Goal: Task Accomplishment & Management: Manage account settings

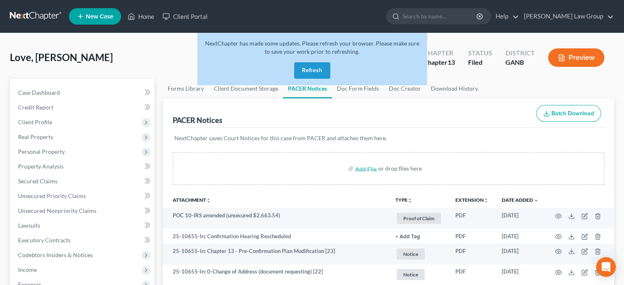
click at [307, 72] on button "Refresh" at bounding box center [312, 70] width 36 height 16
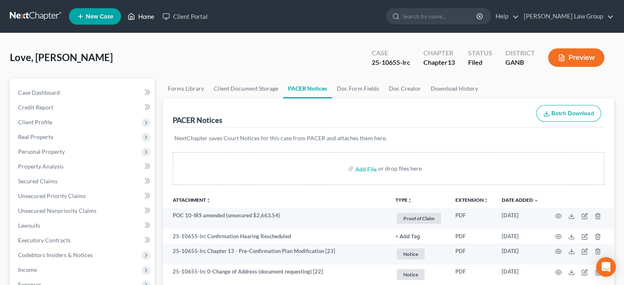
click at [146, 17] on link "Home" at bounding box center [141, 16] width 35 height 15
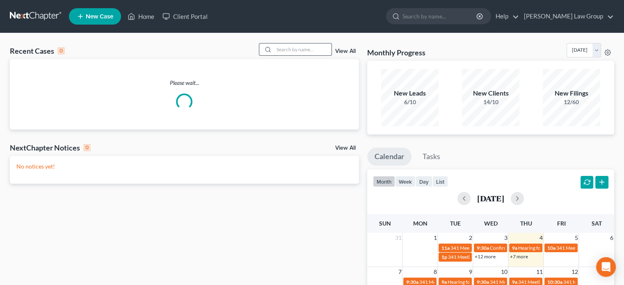
click at [283, 50] on input "search" at bounding box center [302, 50] width 57 height 12
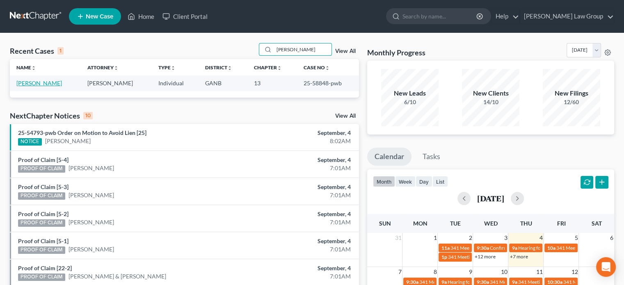
type input "[PERSON_NAME]"
click at [43, 85] on link "[PERSON_NAME]" at bounding box center [39, 83] width 46 height 7
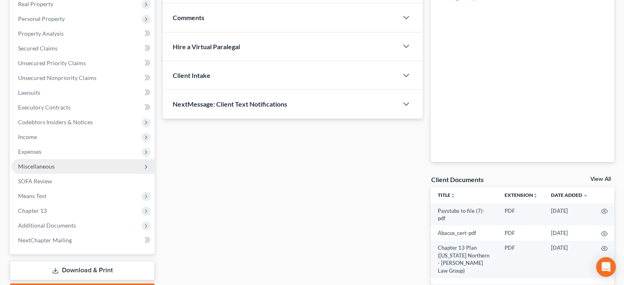
scroll to position [180, 0]
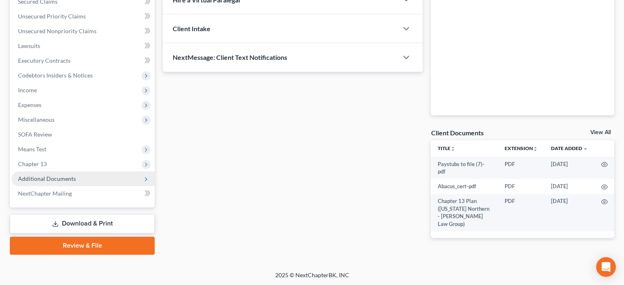
click at [66, 181] on span "Additional Documents" at bounding box center [47, 178] width 58 height 7
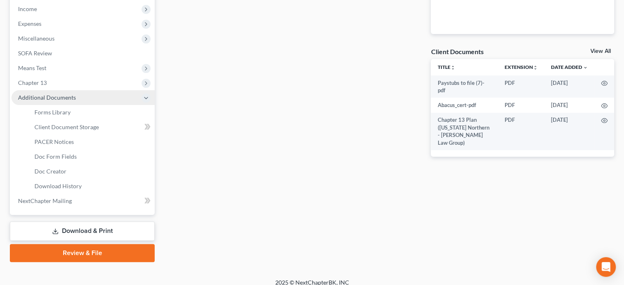
scroll to position [262, 0]
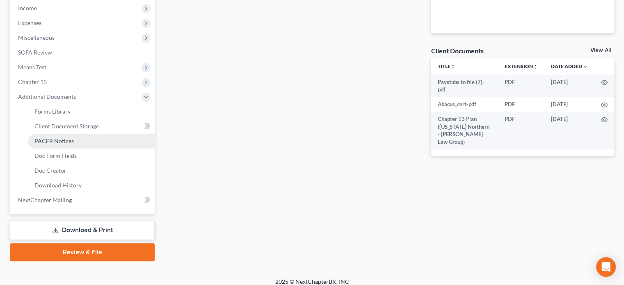
click at [62, 141] on span "PACER Notices" at bounding box center [53, 141] width 39 height 7
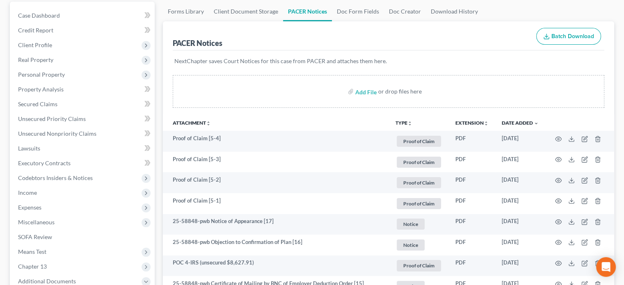
scroll to position [82, 0]
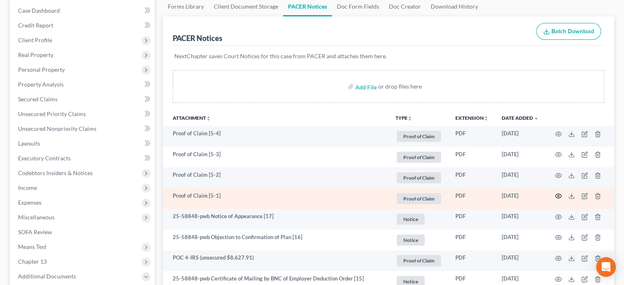
click at [558, 196] on icon "button" at bounding box center [558, 196] width 7 height 7
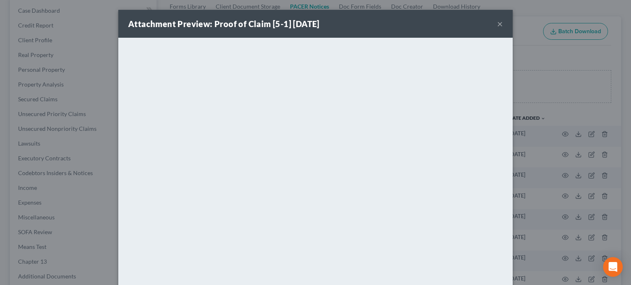
click at [497, 22] on button "×" at bounding box center [500, 24] width 6 height 10
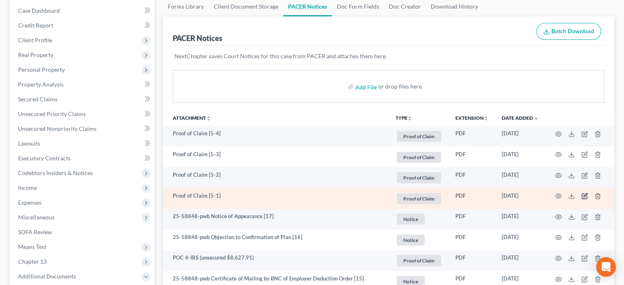
click at [586, 194] on icon "button" at bounding box center [585, 196] width 7 height 7
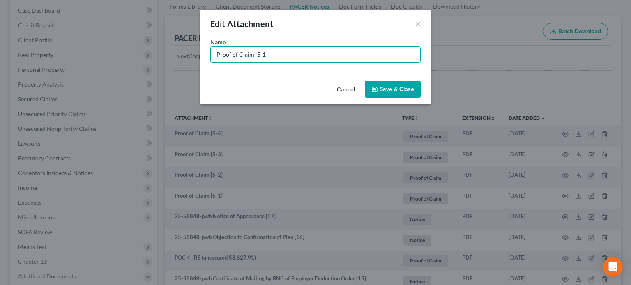
drag, startPoint x: 291, startPoint y: 59, endPoint x: 119, endPoint y: 42, distance: 173.2
click at [119, 42] on div "Edit Attachment × Name * Proof of Claim [5-1] Cancel Save & Close" at bounding box center [315, 142] width 631 height 285
type input "POC 5-Bridgecrest Acceptance Corp (unsecured $6,497.41)"
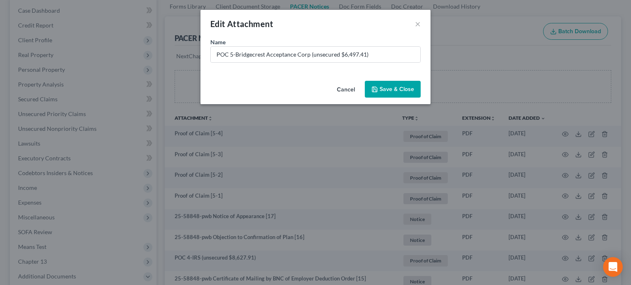
click at [386, 90] on span "Save & Close" at bounding box center [396, 89] width 34 height 7
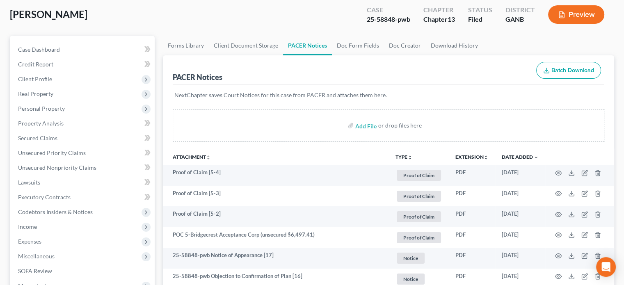
scroll to position [0, 0]
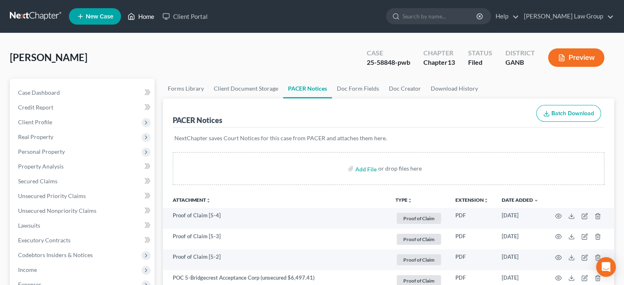
click at [143, 14] on link "Home" at bounding box center [141, 16] width 35 height 15
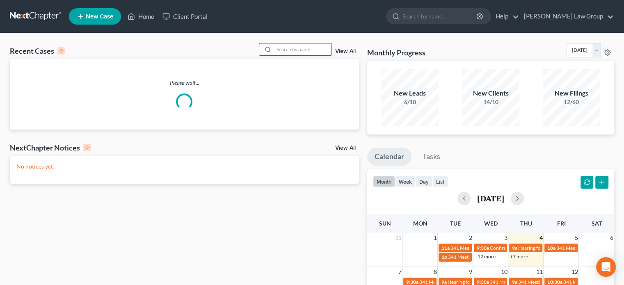
click at [278, 49] on input "search" at bounding box center [302, 50] width 57 height 12
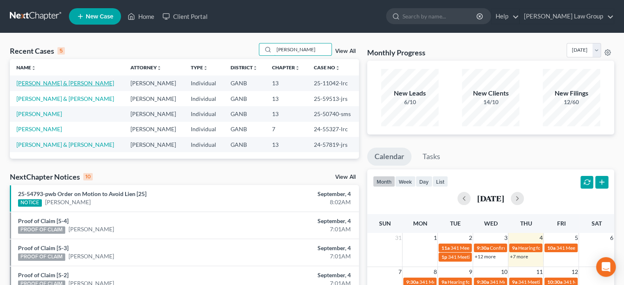
type input "[PERSON_NAME]"
click at [53, 80] on link "[PERSON_NAME] & [PERSON_NAME]" at bounding box center [65, 83] width 98 height 7
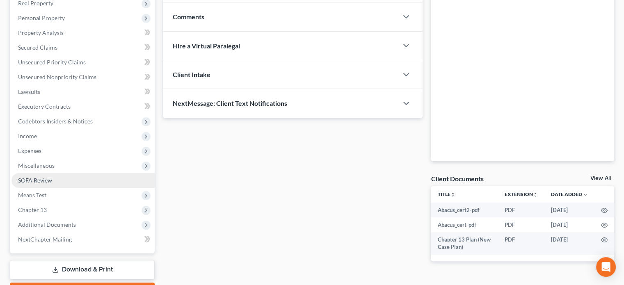
scroll to position [164, 0]
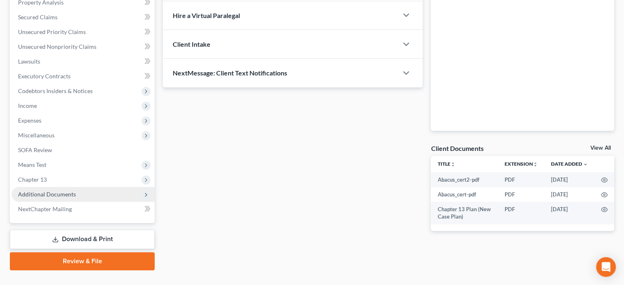
click at [50, 191] on span "Additional Documents" at bounding box center [47, 194] width 58 height 7
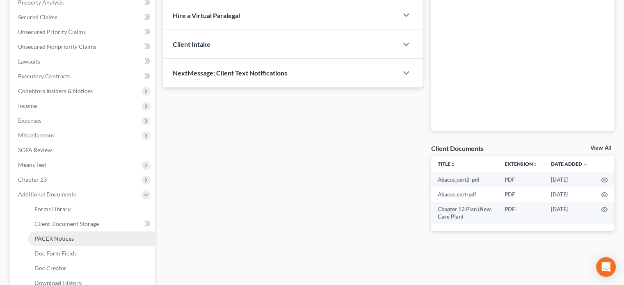
click at [48, 235] on span "PACER Notices" at bounding box center [53, 238] width 39 height 7
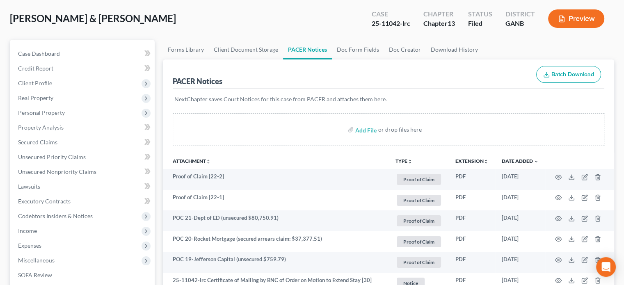
scroll to position [41, 0]
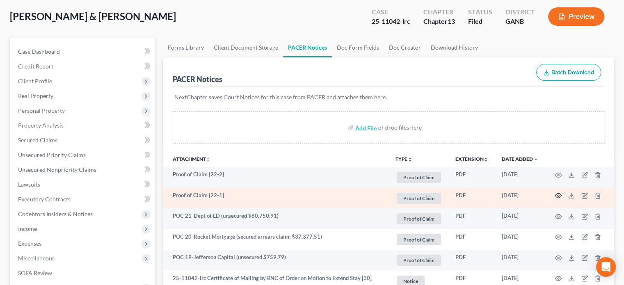
click at [558, 197] on icon "button" at bounding box center [558, 196] width 7 height 7
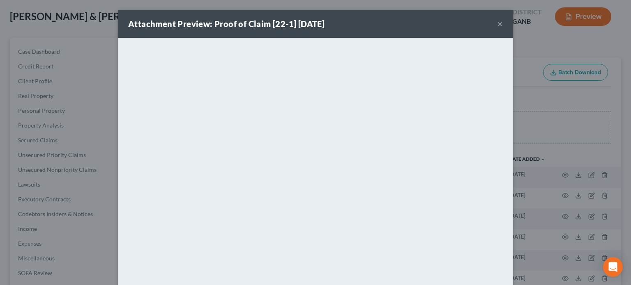
click at [497, 23] on button "×" at bounding box center [500, 24] width 6 height 10
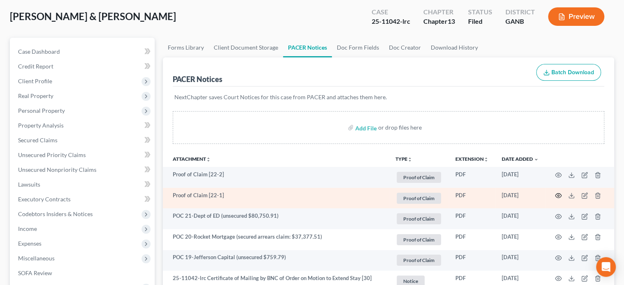
click at [558, 197] on icon "button" at bounding box center [558, 196] width 7 height 7
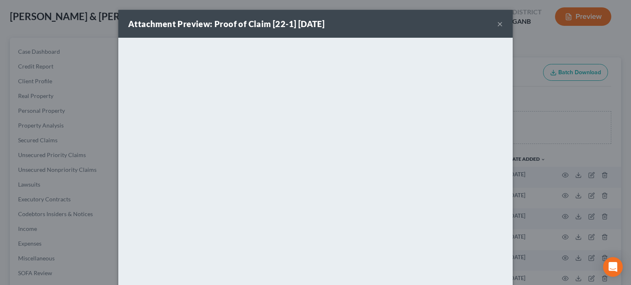
drag, startPoint x: 497, startPoint y: 25, endPoint x: 508, endPoint y: 43, distance: 21.3
click at [498, 25] on button "×" at bounding box center [500, 24] width 6 height 10
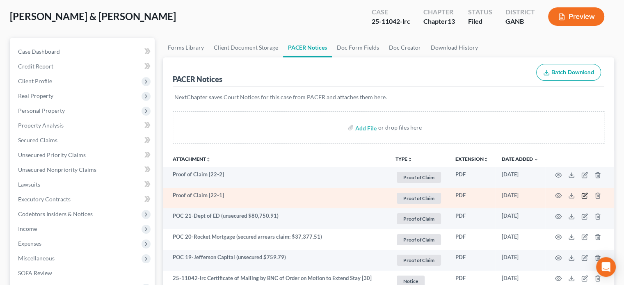
click at [585, 195] on icon "button" at bounding box center [585, 196] width 7 height 7
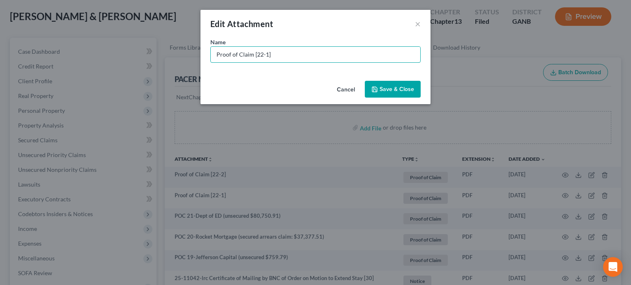
drag, startPoint x: 277, startPoint y: 55, endPoint x: 127, endPoint y: 42, distance: 150.0
click at [128, 42] on div "Edit Attachment × Name * Proof of Claim [22-1] Cancel Save & Close" at bounding box center [315, 142] width 631 height 285
type input "O"
type input "POC 22-Capital One Auto Finance (secured $"
drag, startPoint x: 392, startPoint y: 89, endPoint x: 395, endPoint y: 96, distance: 7.5
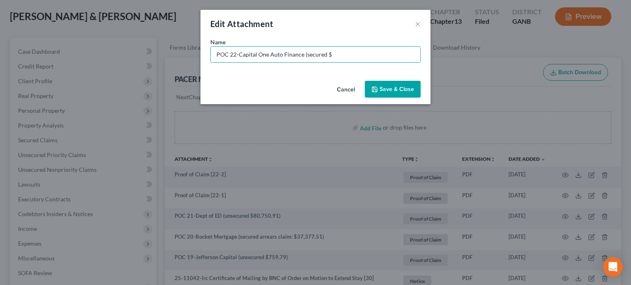
click at [392, 93] on button "Save & Close" at bounding box center [393, 89] width 56 height 17
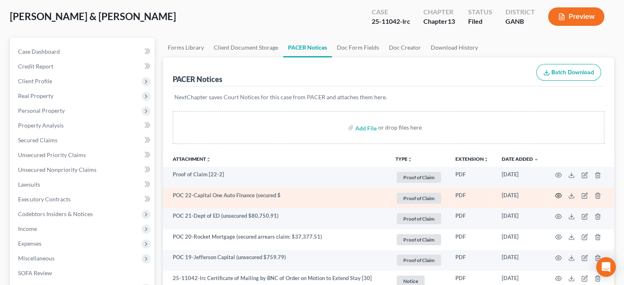
click at [556, 196] on icon "button" at bounding box center [559, 196] width 6 height 5
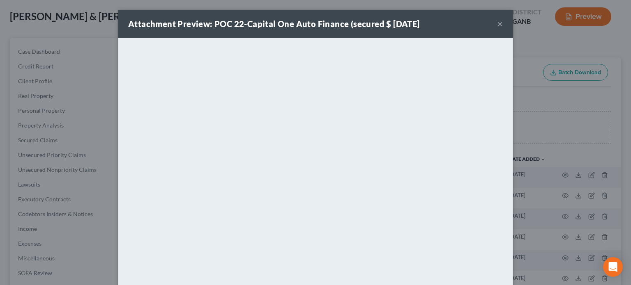
click at [497, 23] on button "×" at bounding box center [500, 24] width 6 height 10
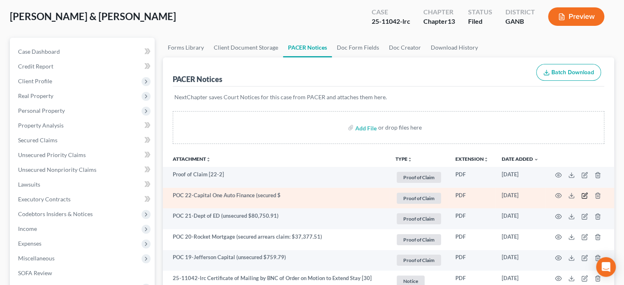
click at [583, 193] on icon "button" at bounding box center [585, 196] width 7 height 7
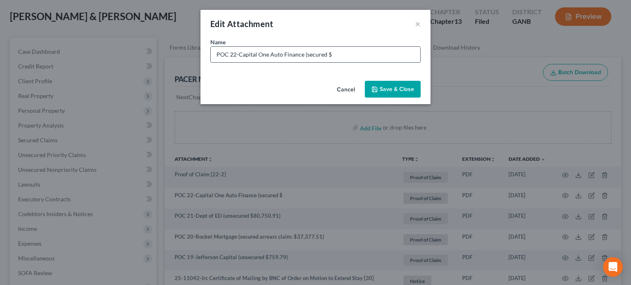
click at [339, 57] on input "POC 22-Capital One Auto Finance (secured $" at bounding box center [315, 55] width 209 height 16
type input "POC 22-Capital One Auto Finance (secured $2,370.55)"
click at [383, 84] on button "Save & Close" at bounding box center [393, 89] width 56 height 17
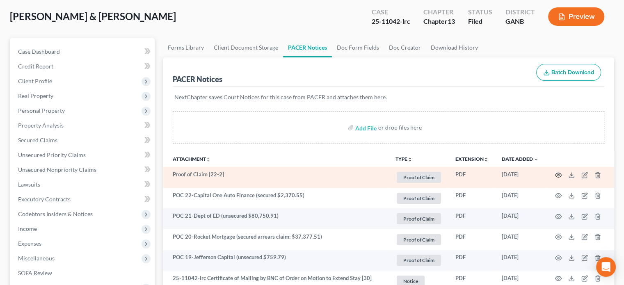
click at [558, 175] on icon "button" at bounding box center [558, 175] width 7 height 7
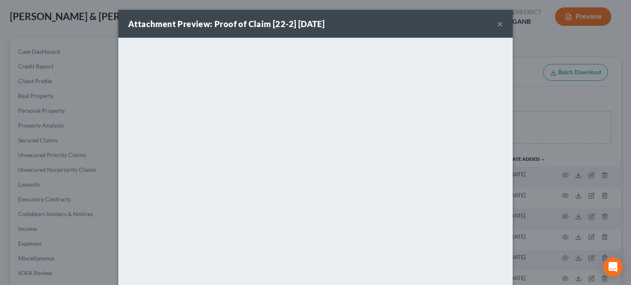
click at [497, 26] on button "×" at bounding box center [500, 24] width 6 height 10
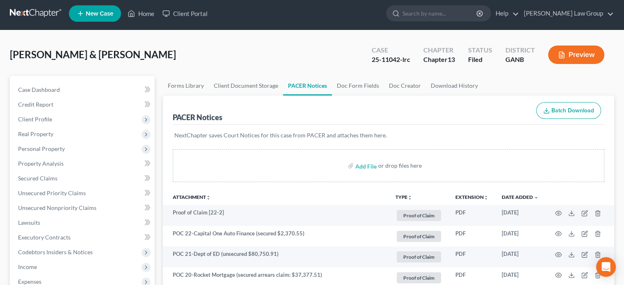
scroll to position [0, 0]
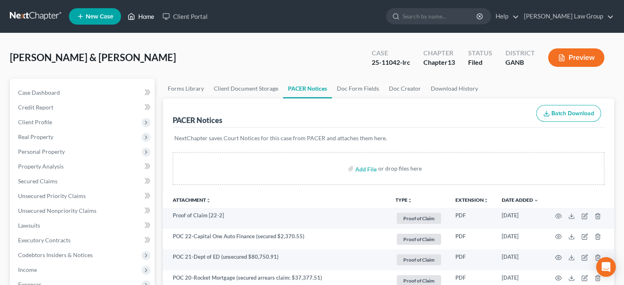
click at [144, 15] on link "Home" at bounding box center [141, 16] width 35 height 15
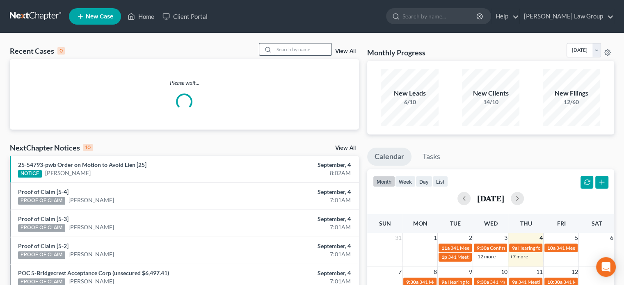
click at [278, 50] on input "search" at bounding box center [302, 50] width 57 height 12
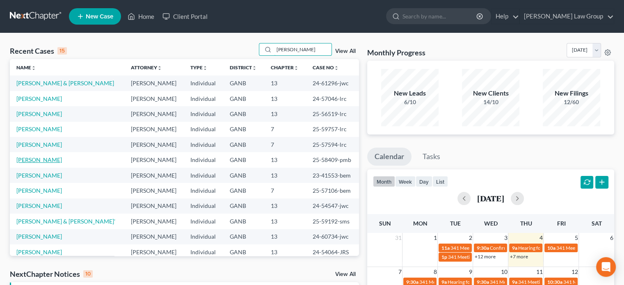
type input "[PERSON_NAME]"
click at [25, 158] on link "[PERSON_NAME]" at bounding box center [39, 159] width 46 height 7
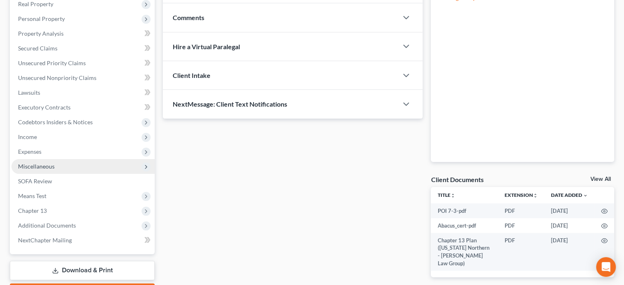
scroll to position [180, 0]
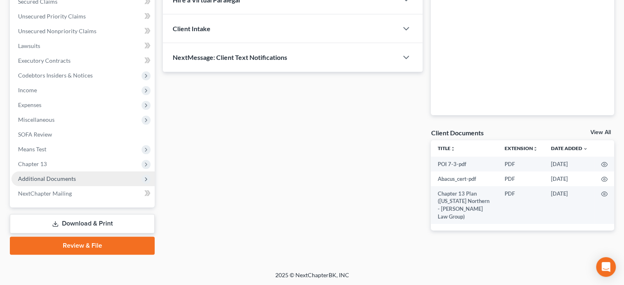
click at [32, 177] on span "Additional Documents" at bounding box center [47, 178] width 58 height 7
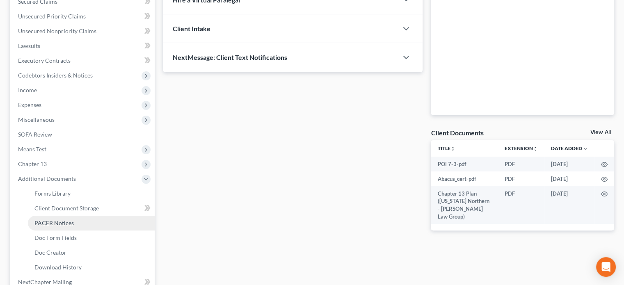
click at [59, 221] on span "PACER Notices" at bounding box center [53, 223] width 39 height 7
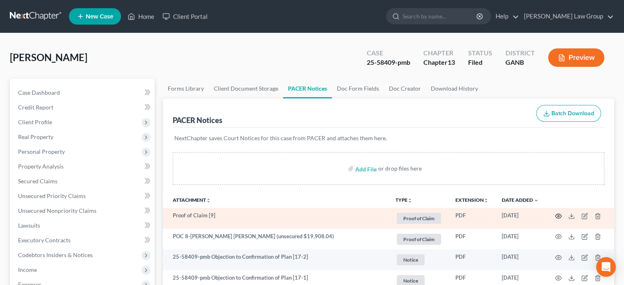
click at [557, 216] on icon "button" at bounding box center [558, 216] width 7 height 7
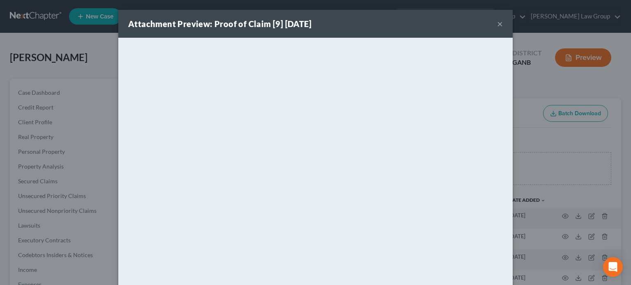
click at [497, 22] on button "×" at bounding box center [500, 24] width 6 height 10
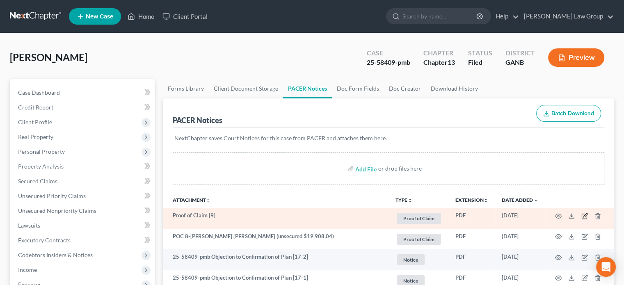
click at [584, 214] on icon "button" at bounding box center [584, 216] width 5 height 5
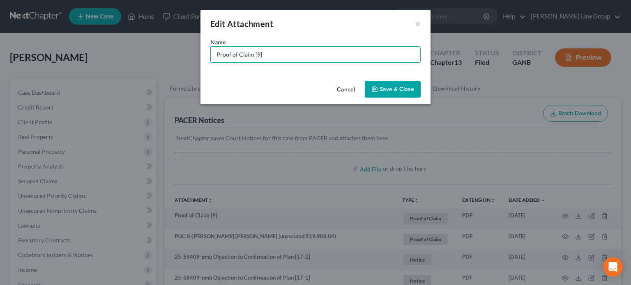
drag, startPoint x: 243, startPoint y: 56, endPoint x: 0, endPoint y: 55, distance: 242.6
click at [0, 55] on div "Edit Attachment × Name * Proof of Claim [9] Cancel Save & Close" at bounding box center [315, 142] width 631 height 285
type input "POC 9-Nordstrom (unsecured $995.28)"
click at [404, 85] on button "Save & Close" at bounding box center [393, 89] width 56 height 17
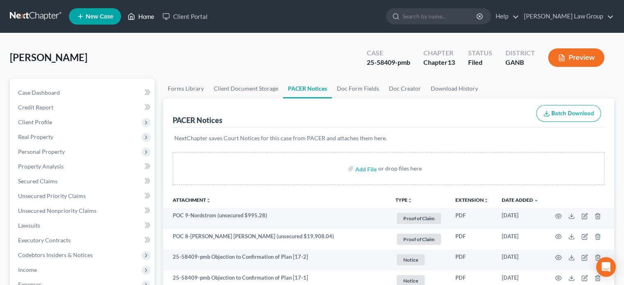
click at [148, 17] on link "Home" at bounding box center [141, 16] width 35 height 15
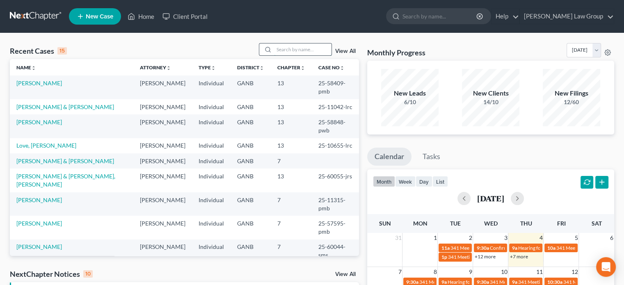
click at [278, 46] on input "search" at bounding box center [302, 50] width 57 height 12
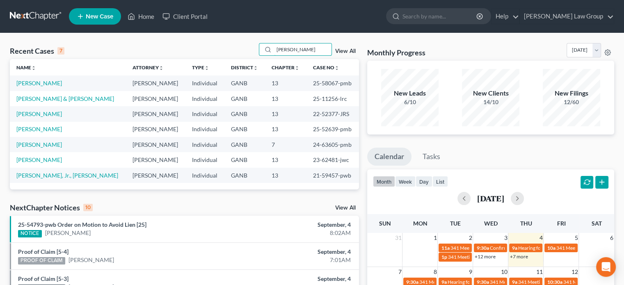
type input "[PERSON_NAME]"
click at [49, 81] on link "[PERSON_NAME]" at bounding box center [39, 83] width 46 height 7
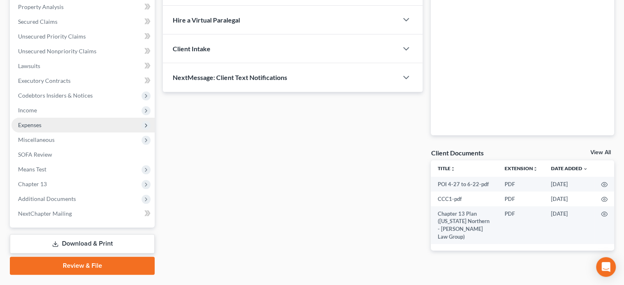
scroll to position [164, 0]
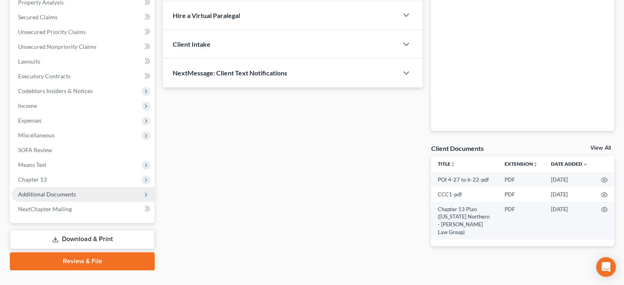
click at [60, 197] on span "Additional Documents" at bounding box center [47, 194] width 58 height 7
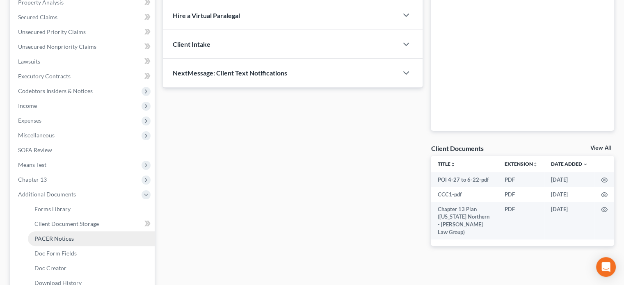
drag, startPoint x: 53, startPoint y: 239, endPoint x: 93, endPoint y: 233, distance: 40.8
click at [53, 239] on span "PACER Notices" at bounding box center [53, 238] width 39 height 7
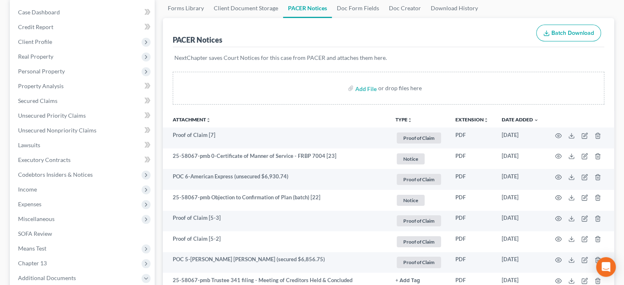
scroll to position [82, 0]
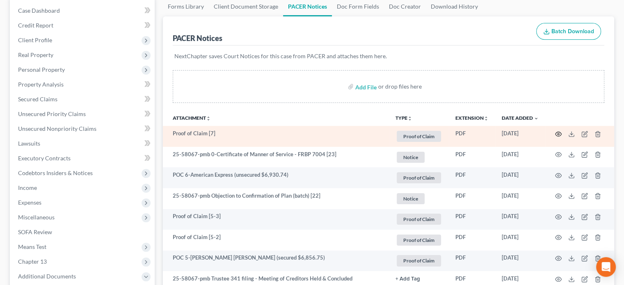
click at [557, 133] on icon "button" at bounding box center [559, 134] width 6 height 5
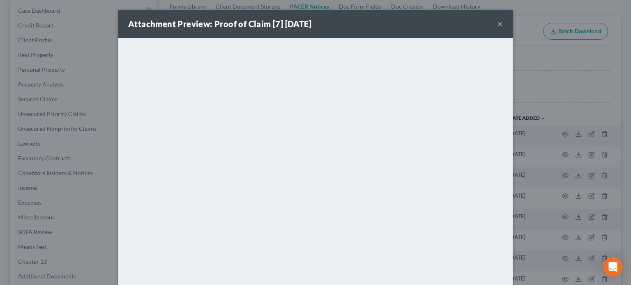
click at [498, 22] on button "×" at bounding box center [500, 24] width 6 height 10
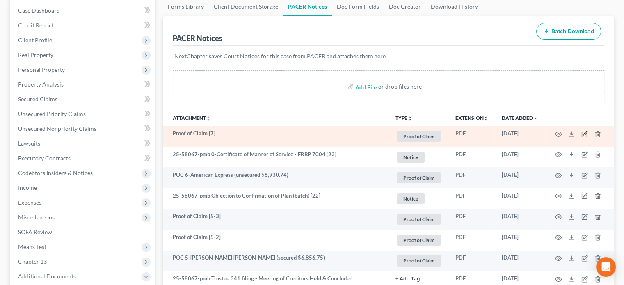
click at [586, 135] on icon "button" at bounding box center [585, 134] width 7 height 7
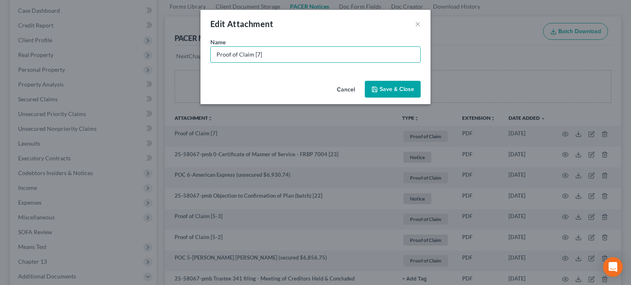
drag, startPoint x: 282, startPoint y: 58, endPoint x: 31, endPoint y: 17, distance: 254.2
click at [31, 17] on div "Edit Attachment × Name * Proof of Claim [7] Cancel Save & Close" at bounding box center [315, 142] width 631 height 285
type input "POC 7-Navy FCU (unsecured $19,855.69 judgement)"
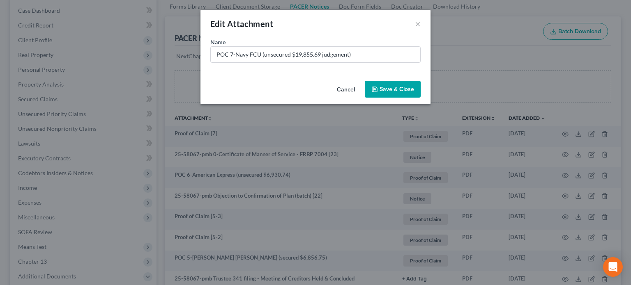
click at [394, 93] on button "Save & Close" at bounding box center [393, 89] width 56 height 17
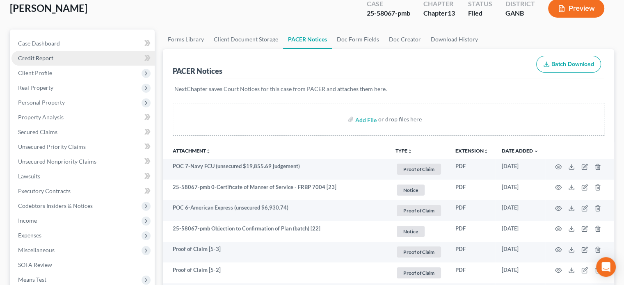
scroll to position [0, 0]
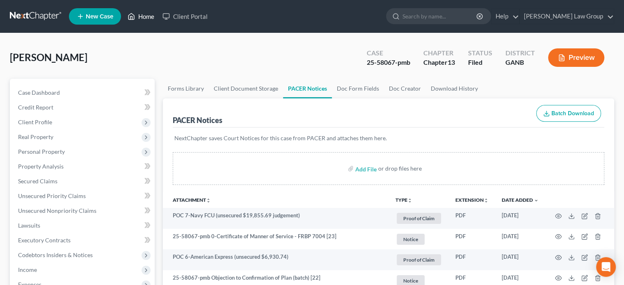
drag, startPoint x: 140, startPoint y: 15, endPoint x: 145, endPoint y: 15, distance: 5.7
click at [140, 15] on link "Home" at bounding box center [141, 16] width 35 height 15
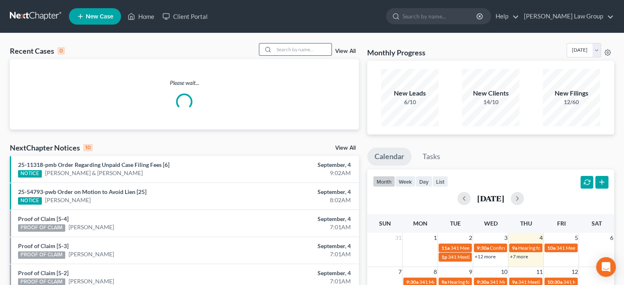
click at [274, 48] on input "search" at bounding box center [302, 50] width 57 height 12
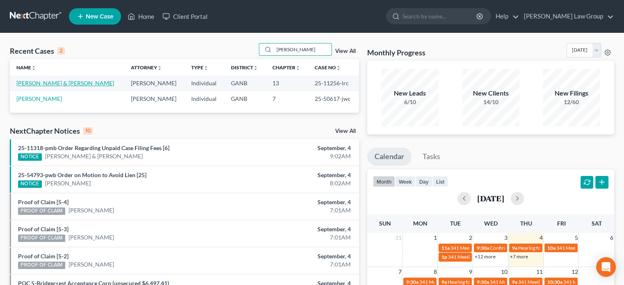
type input "[PERSON_NAME]"
click at [35, 81] on link "[PERSON_NAME] & [PERSON_NAME]" at bounding box center [65, 83] width 98 height 7
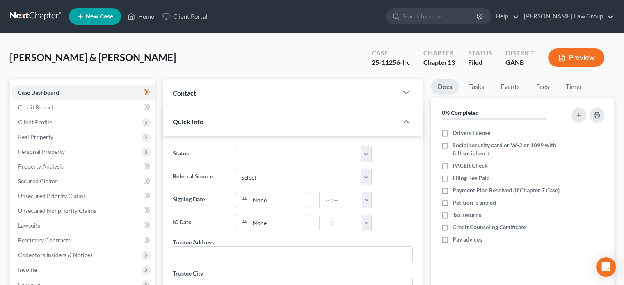
scroll to position [233, 0]
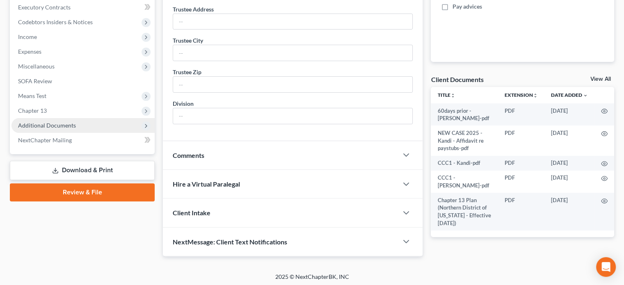
click at [50, 126] on span "Additional Documents" at bounding box center [47, 125] width 58 height 7
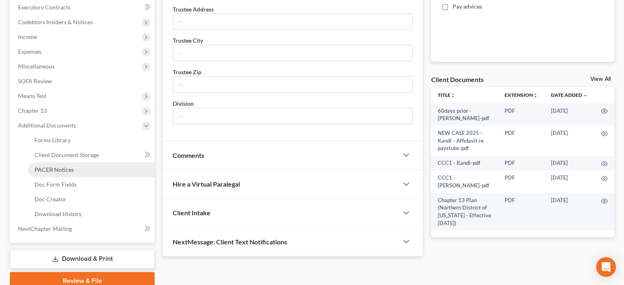
click at [57, 167] on span "PACER Notices" at bounding box center [53, 169] width 39 height 7
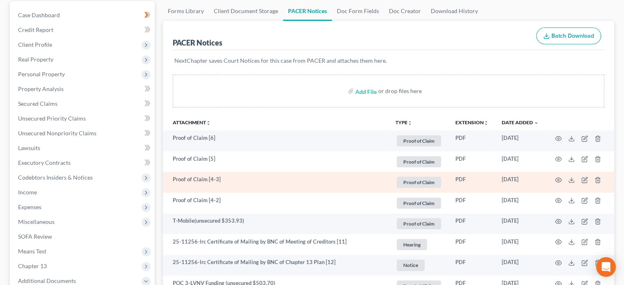
scroll to position [82, 0]
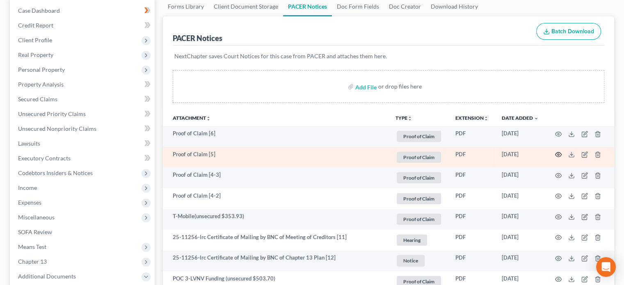
click at [558, 154] on circle "button" at bounding box center [559, 155] width 2 height 2
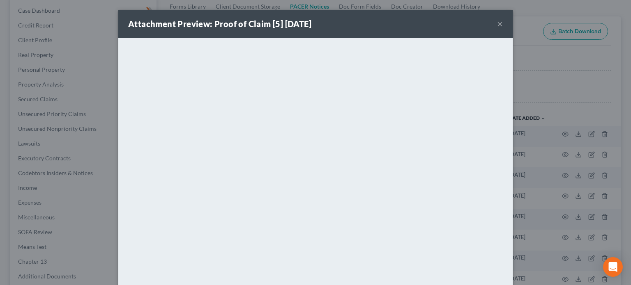
click at [498, 23] on button "×" at bounding box center [500, 24] width 6 height 10
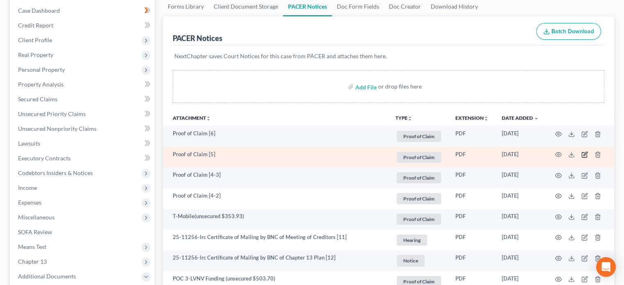
click at [584, 153] on icon "button" at bounding box center [585, 154] width 7 height 7
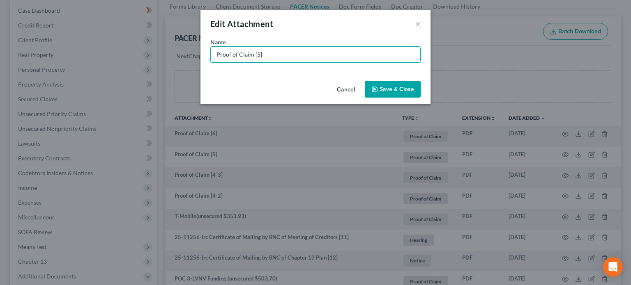
drag, startPoint x: 271, startPoint y: 53, endPoint x: 113, endPoint y: 55, distance: 157.6
click at [113, 55] on div "Edit Attachment × Name * Proof of Claim [5] Cancel Save & Close" at bounding box center [315, 142] width 631 height 285
type input "POC 5-Quantum3 (unsecured $403.42)"
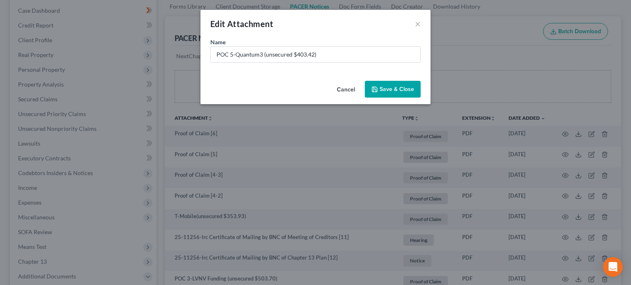
click at [398, 88] on span "Save & Close" at bounding box center [396, 89] width 34 height 7
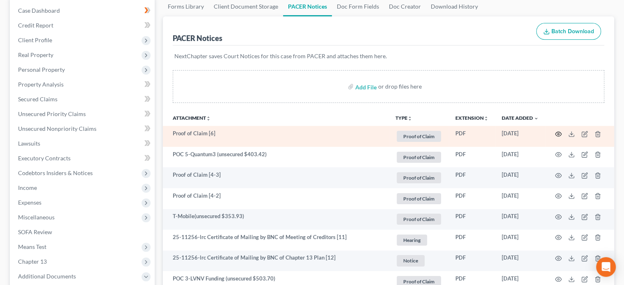
click at [558, 136] on icon "button" at bounding box center [559, 134] width 6 height 5
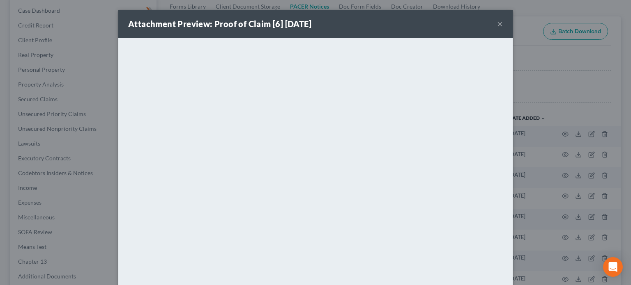
click at [498, 25] on button "×" at bounding box center [500, 24] width 6 height 10
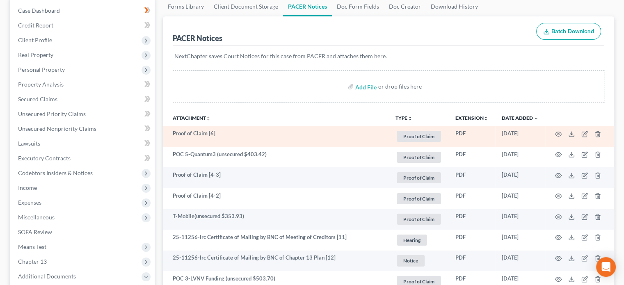
click at [581, 133] on td at bounding box center [580, 136] width 69 height 21
click at [583, 133] on icon "button" at bounding box center [585, 134] width 7 height 7
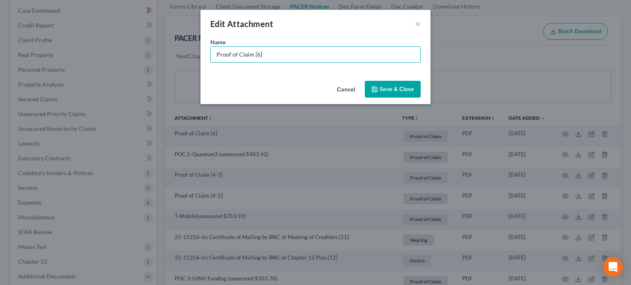
drag, startPoint x: 268, startPoint y: 55, endPoint x: 0, endPoint y: 49, distance: 268.1
click at [0, 49] on div "Edit Attachment × Name * Proof of Claim [6] Cancel Save & Close" at bounding box center [315, 142] width 631 height 285
type input "POC 6-US Dept. of ED/Nelnet (unsecured $17,580.93)"
click at [410, 90] on span "Save & Close" at bounding box center [396, 89] width 34 height 7
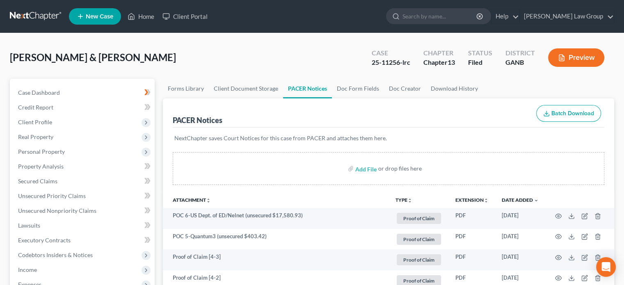
scroll to position [0, 0]
click at [149, 11] on link "Home" at bounding box center [141, 16] width 35 height 15
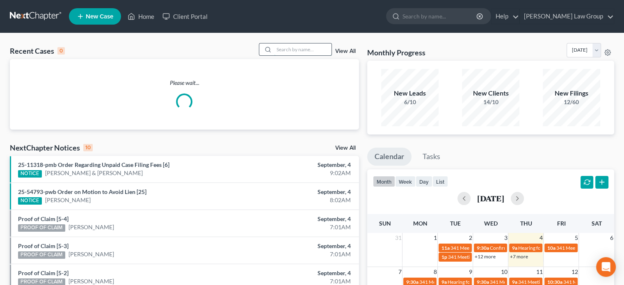
click at [285, 50] on input "search" at bounding box center [302, 50] width 57 height 12
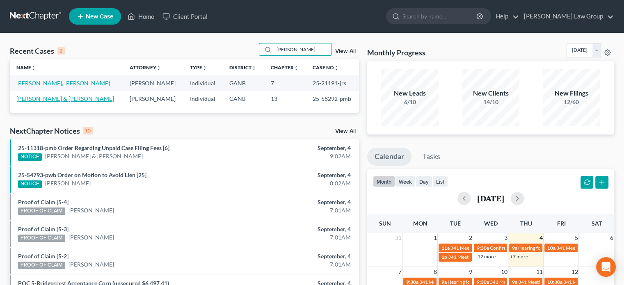
type input "[PERSON_NAME]"
click at [50, 97] on link "[PERSON_NAME] & [PERSON_NAME]" at bounding box center [65, 98] width 98 height 7
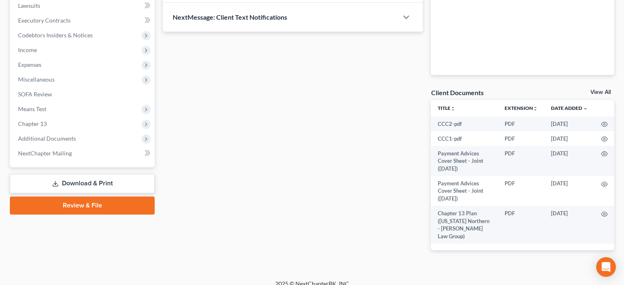
scroll to position [222, 0]
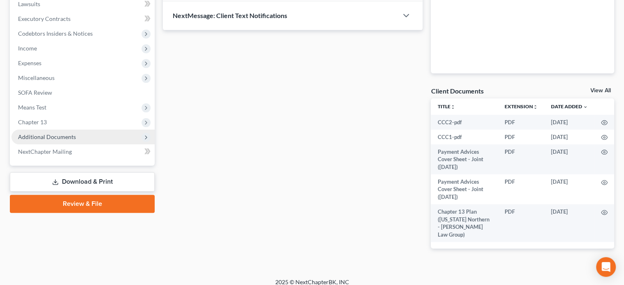
click at [44, 137] on span "Additional Documents" at bounding box center [47, 136] width 58 height 7
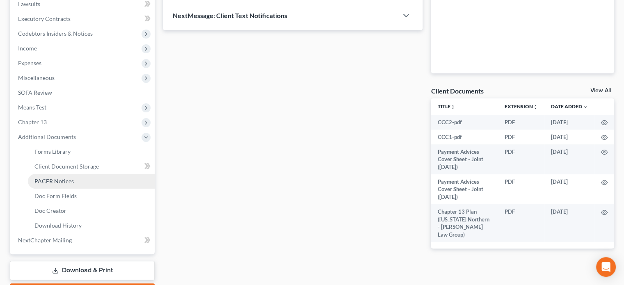
click at [58, 179] on span "PACER Notices" at bounding box center [53, 181] width 39 height 7
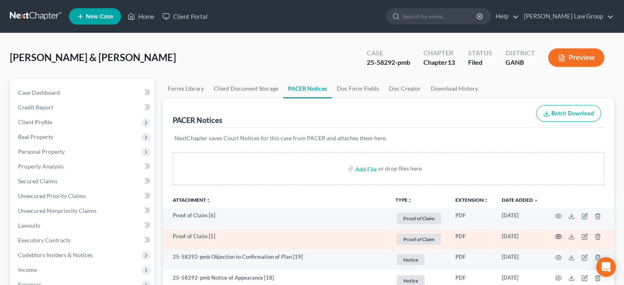
click at [557, 236] on icon "button" at bounding box center [558, 237] width 7 height 7
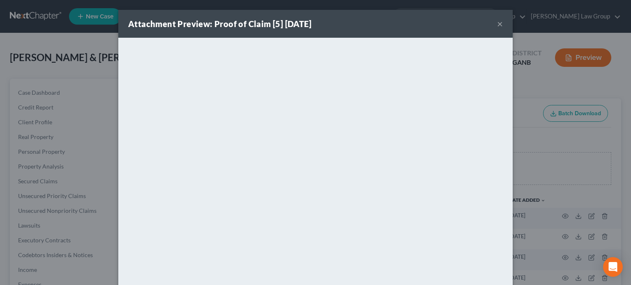
click at [497, 21] on button "×" at bounding box center [500, 24] width 6 height 10
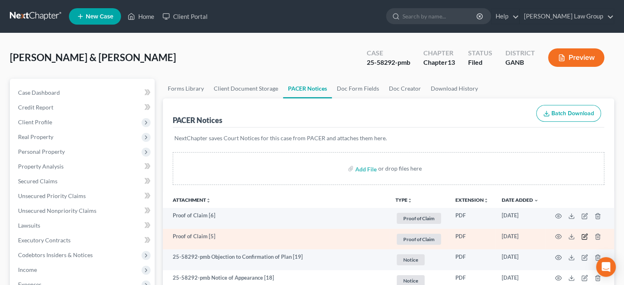
click at [585, 237] on icon "button" at bounding box center [585, 237] width 7 height 7
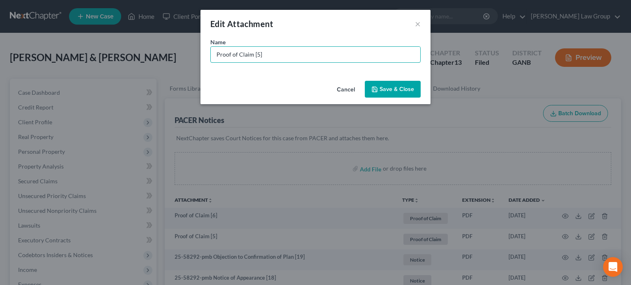
drag, startPoint x: 266, startPoint y: 49, endPoint x: 168, endPoint y: 50, distance: 97.7
click at [168, 50] on div "Edit Attachment × Name * Proof of Claim [5] Cancel Save & Close" at bounding box center [315, 142] width 631 height 285
type input "POC 5-American Express (unsecured $25,987.67)"
drag, startPoint x: 374, startPoint y: 86, endPoint x: 384, endPoint y: 89, distance: 10.8
click at [374, 86] on icon "button" at bounding box center [374, 89] width 7 height 7
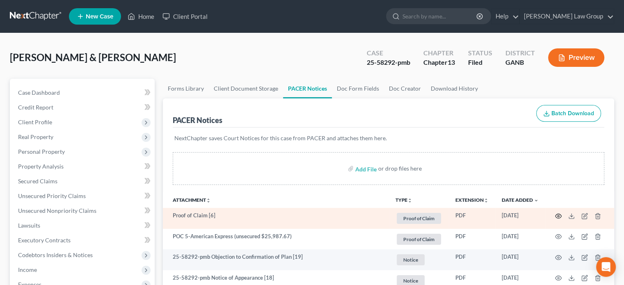
click at [558, 216] on circle "button" at bounding box center [559, 217] width 2 height 2
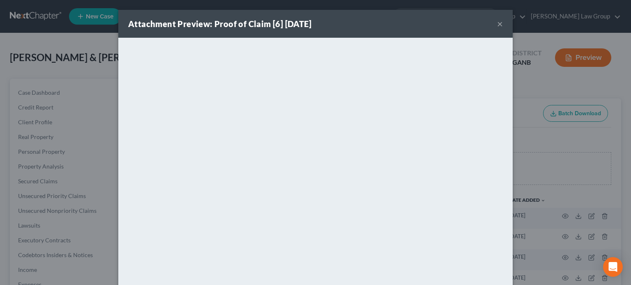
click at [497, 24] on button "×" at bounding box center [500, 24] width 6 height 10
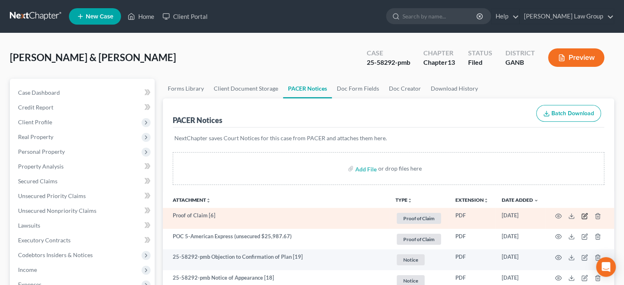
click at [586, 218] on icon "button" at bounding box center [585, 216] width 7 height 7
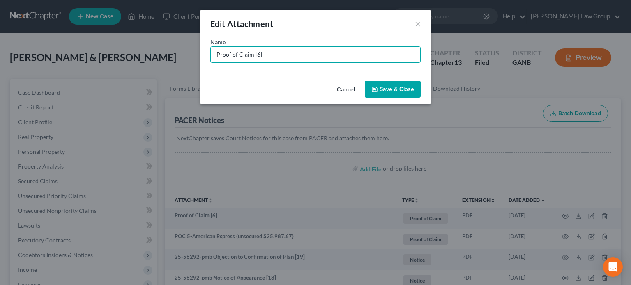
drag, startPoint x: 273, startPoint y: 55, endPoint x: 98, endPoint y: 44, distance: 175.6
click at [98, 44] on div "Edit Attachment × Name * Proof of Claim [6] Cancel Save & Close" at bounding box center [315, 142] width 631 height 285
type input "POC 6-American Express (unsecured $7,787.80)"
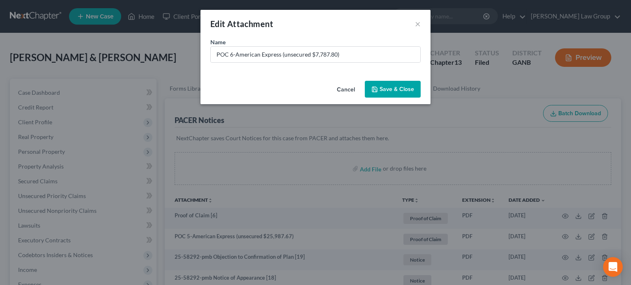
click at [397, 91] on span "Save & Close" at bounding box center [396, 89] width 34 height 7
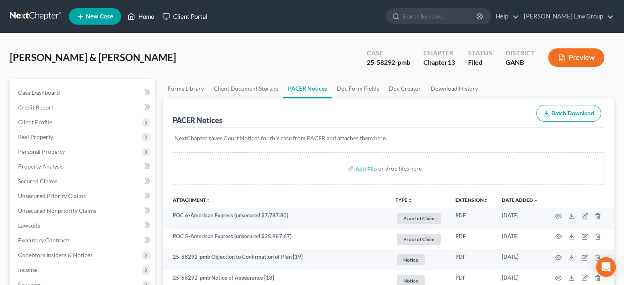
drag, startPoint x: 147, startPoint y: 15, endPoint x: 160, endPoint y: 18, distance: 13.4
click at [147, 15] on link "Home" at bounding box center [141, 16] width 35 height 15
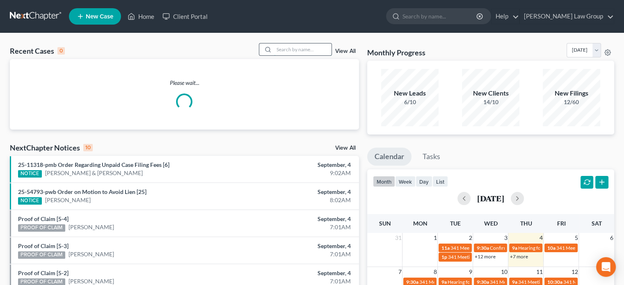
click at [278, 52] on input "search" at bounding box center [302, 50] width 57 height 12
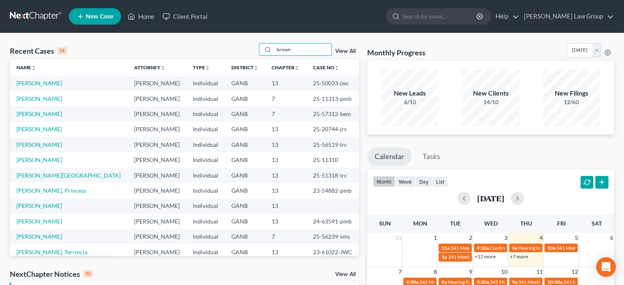
type input "brown"
click at [43, 158] on link "[PERSON_NAME]" at bounding box center [39, 159] width 46 height 7
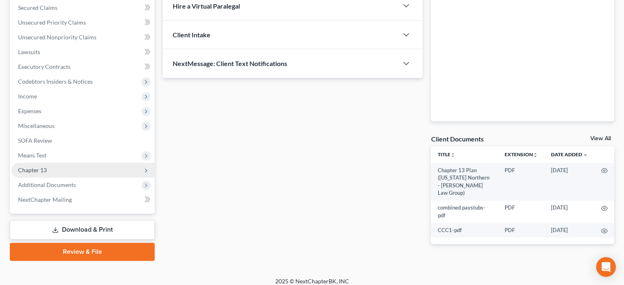
scroll to position [180, 0]
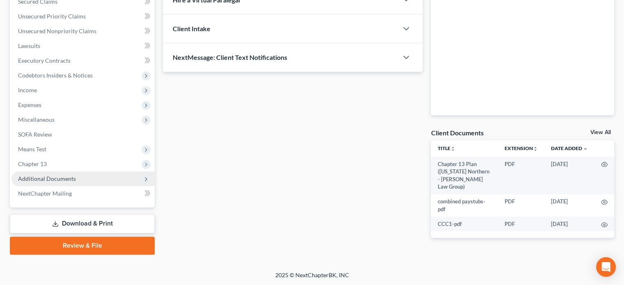
click at [41, 180] on span "Additional Documents" at bounding box center [47, 178] width 58 height 7
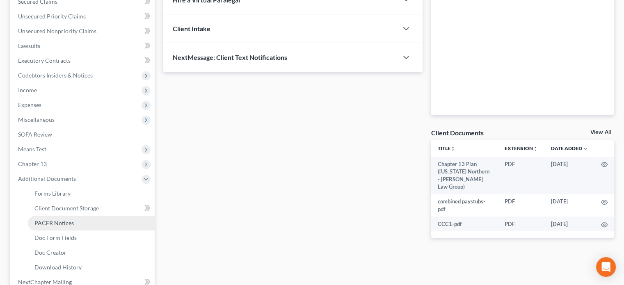
click at [48, 220] on span "PACER Notices" at bounding box center [53, 223] width 39 height 7
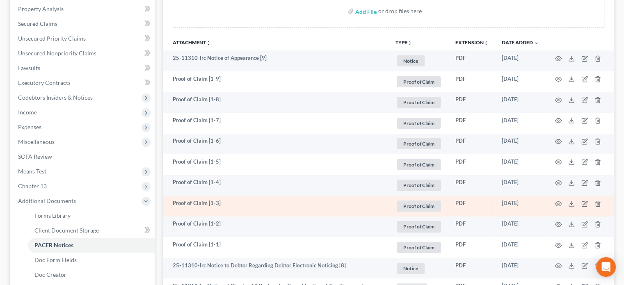
scroll to position [164, 0]
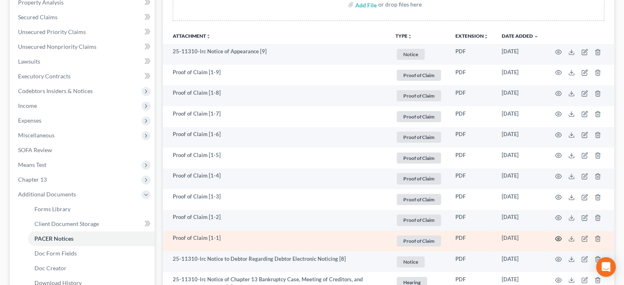
click at [557, 237] on icon "button" at bounding box center [558, 239] width 7 height 7
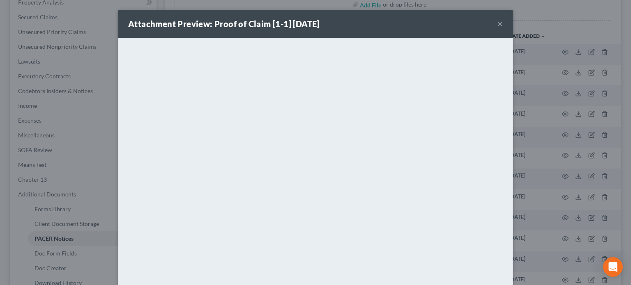
drag, startPoint x: 494, startPoint y: 24, endPoint x: 528, endPoint y: 83, distance: 68.4
click at [497, 24] on button "×" at bounding box center [500, 24] width 6 height 10
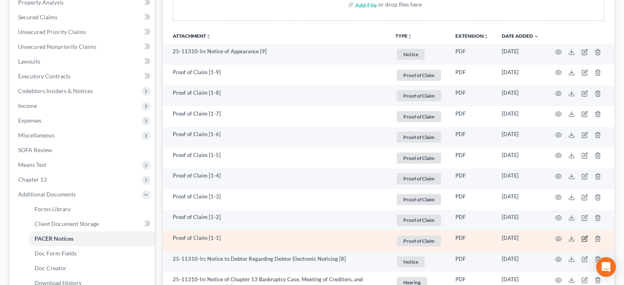
click at [583, 237] on icon "button" at bounding box center [585, 239] width 7 height 7
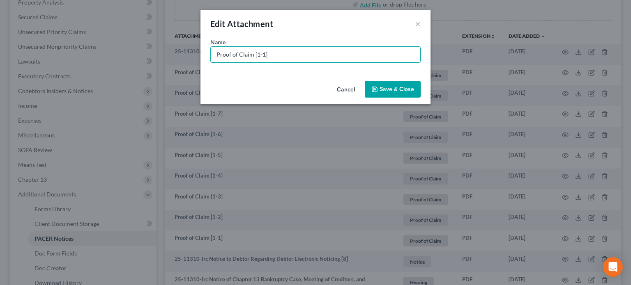
drag, startPoint x: 280, startPoint y: 56, endPoint x: 121, endPoint y: 57, distance: 159.7
click at [121, 57] on div "Edit Attachment × Name * Proof of Claim [1-1] Cancel Save & Close" at bounding box center [315, 142] width 631 height 285
type input "POC 1-HUD (secured $37,340.66)"
drag, startPoint x: 375, startPoint y: 90, endPoint x: 404, endPoint y: 105, distance: 32.7
click at [375, 90] on icon "button" at bounding box center [374, 89] width 7 height 7
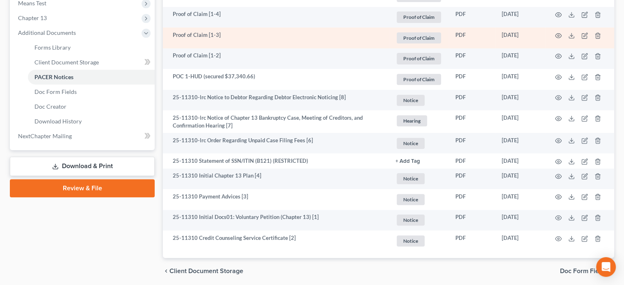
scroll to position [328, 0]
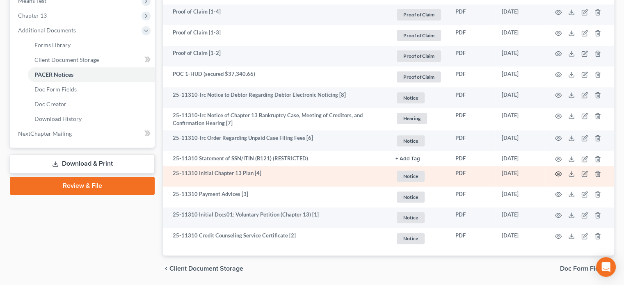
click at [560, 174] on circle "button" at bounding box center [559, 174] width 2 height 2
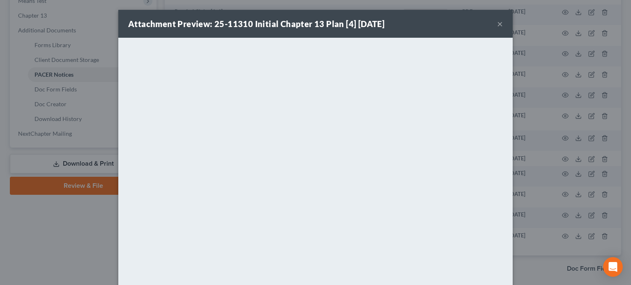
click at [497, 23] on button "×" at bounding box center [500, 24] width 6 height 10
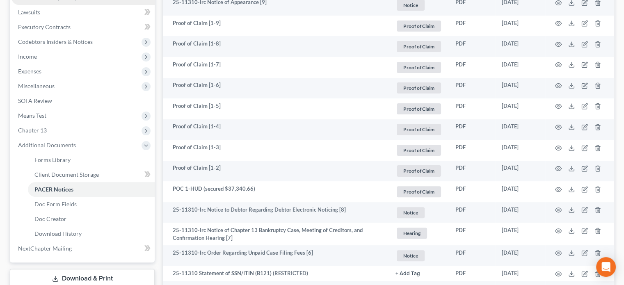
scroll to position [205, 0]
